Goal: Find specific page/section: Find specific page/section

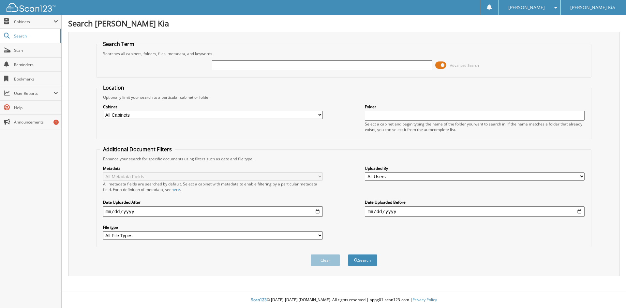
click at [270, 65] on input "text" at bounding box center [322, 65] width 220 height 10
type input "yang"
click at [348, 254] on button "Search" at bounding box center [362, 260] width 29 height 12
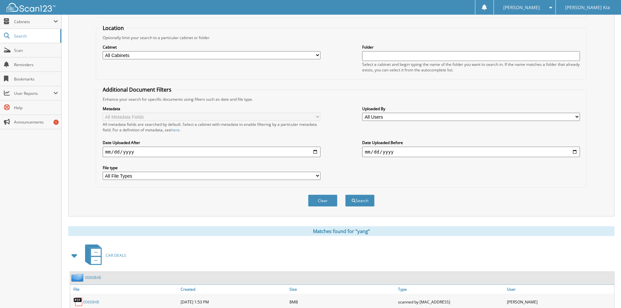
scroll to position [93, 0]
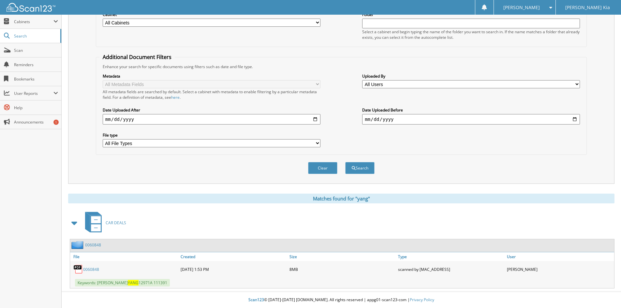
click at [89, 271] on link "0060848" at bounding box center [91, 270] width 16 height 6
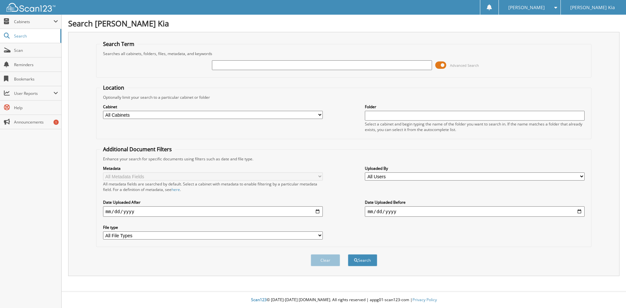
click at [227, 69] on input "text" at bounding box center [322, 65] width 220 height 10
type input "[PERSON_NAME]"
click at [348, 254] on button "Search" at bounding box center [362, 260] width 29 height 12
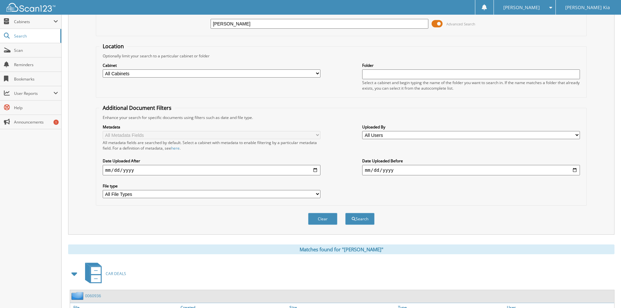
scroll to position [93, 0]
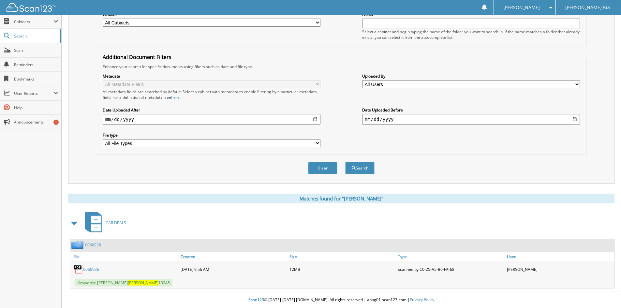
click at [100, 271] on div "0060936" at bounding box center [124, 269] width 109 height 13
click at [99, 270] on link "0060936" at bounding box center [91, 270] width 16 height 6
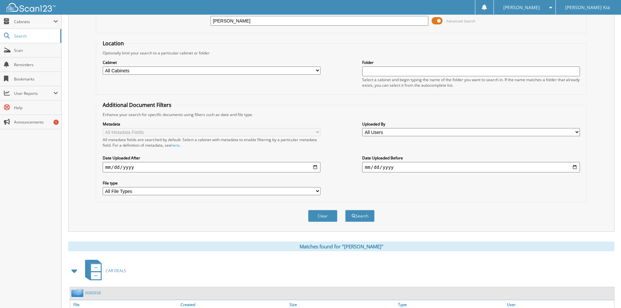
scroll to position [0, 0]
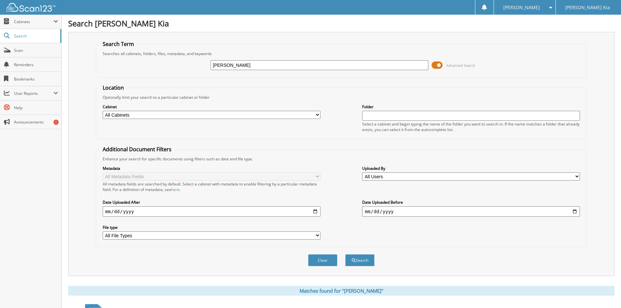
drag, startPoint x: 249, startPoint y: 60, endPoint x: 186, endPoint y: 67, distance: 63.6
click at [186, 67] on div "davies Advanced Search" at bounding box center [341, 65] width 484 height 18
type input "bennet"
click at [345, 254] on button "Search" at bounding box center [359, 260] width 29 height 12
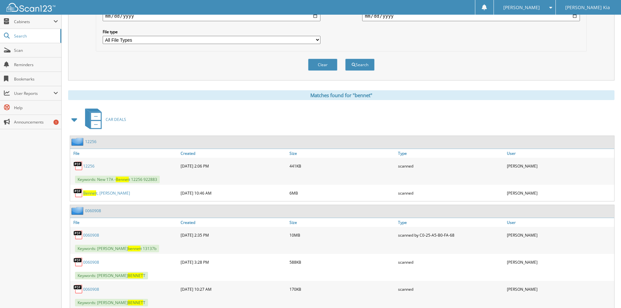
scroll to position [261, 0]
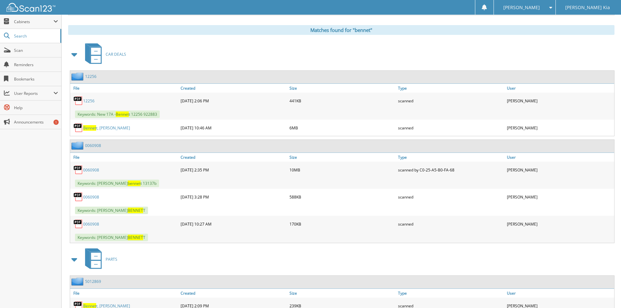
click at [95, 168] on link "0060908" at bounding box center [91, 170] width 16 height 6
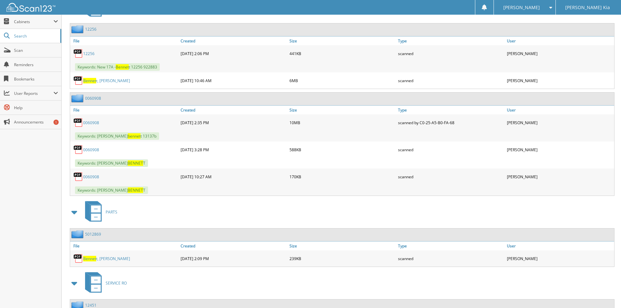
scroll to position [293, 0]
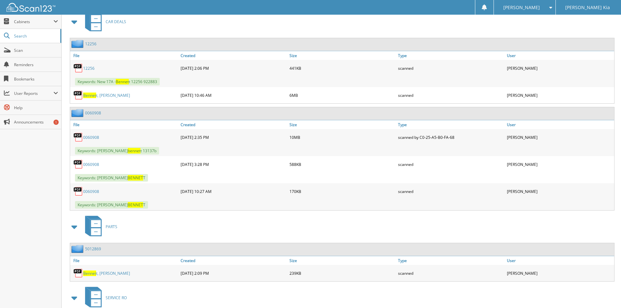
click at [94, 192] on link "0060908" at bounding box center [91, 192] width 16 height 6
click at [97, 167] on link "0060908" at bounding box center [91, 165] width 16 height 6
click at [92, 138] on link "0060908" at bounding box center [91, 138] width 16 height 6
